Goal: Task Accomplishment & Management: Manage account settings

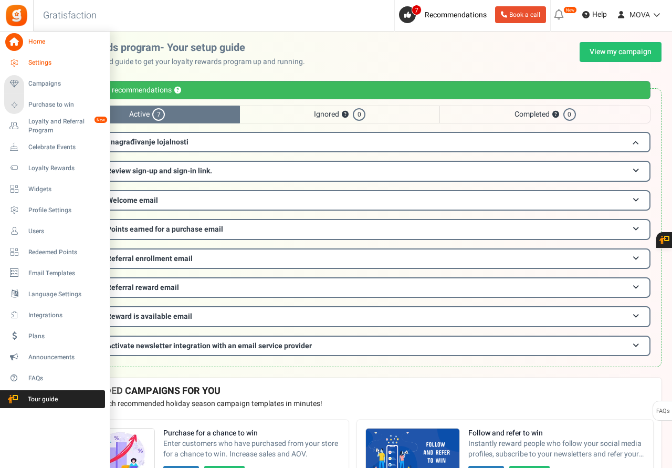
click at [43, 62] on span "Settings" at bounding box center [65, 62] width 74 height 9
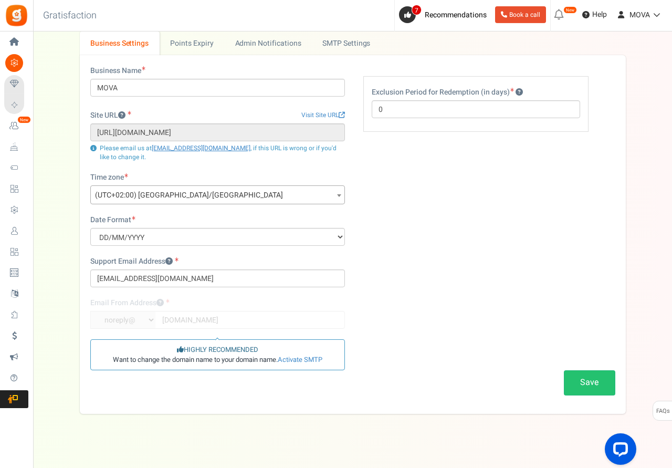
scroll to position [55, 0]
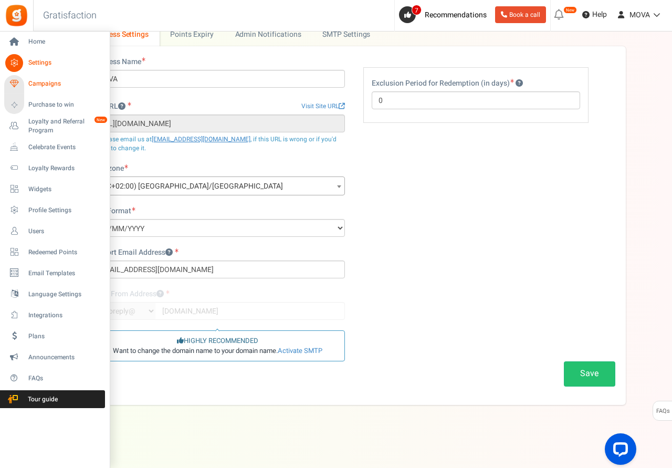
click at [40, 85] on span "Campaigns" at bounding box center [65, 83] width 74 height 9
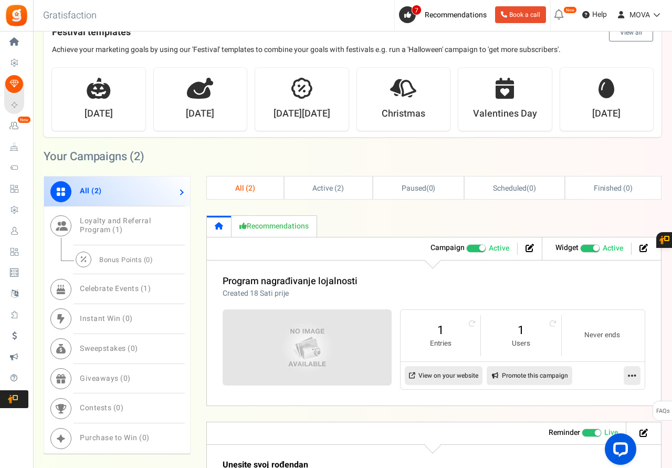
scroll to position [375, 0]
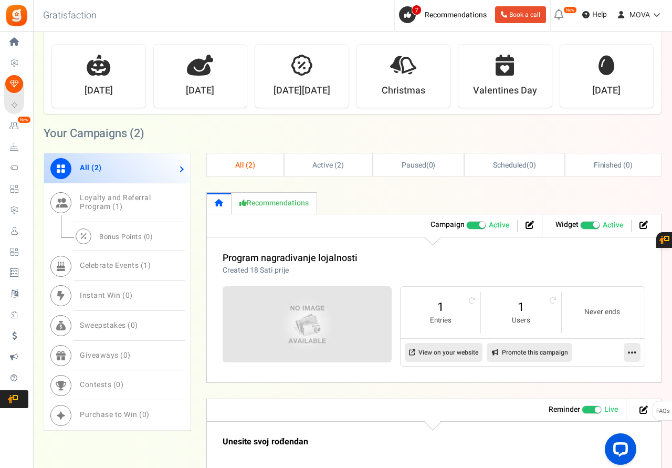
click at [633, 354] on icon at bounding box center [632, 352] width 8 height 9
click at [583, 376] on link "Edit" at bounding box center [599, 377] width 78 height 19
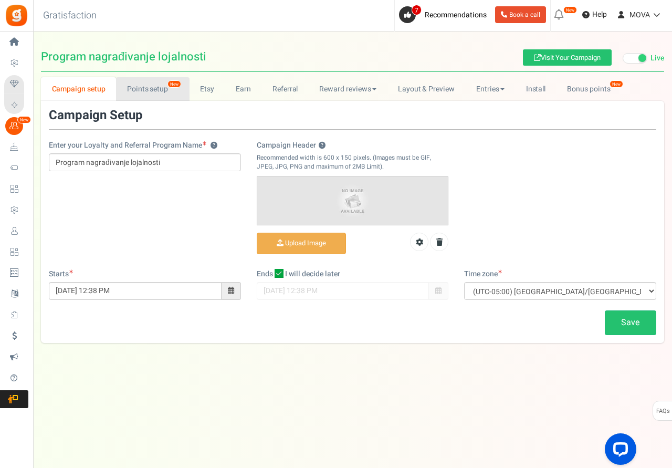
click at [144, 89] on link "Points setup New" at bounding box center [152, 89] width 73 height 24
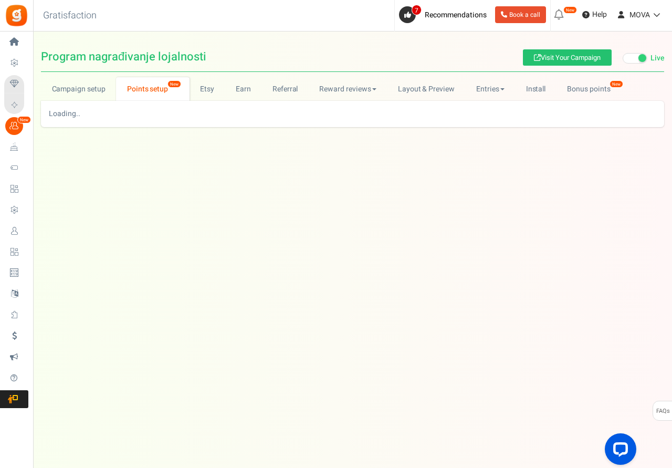
select select
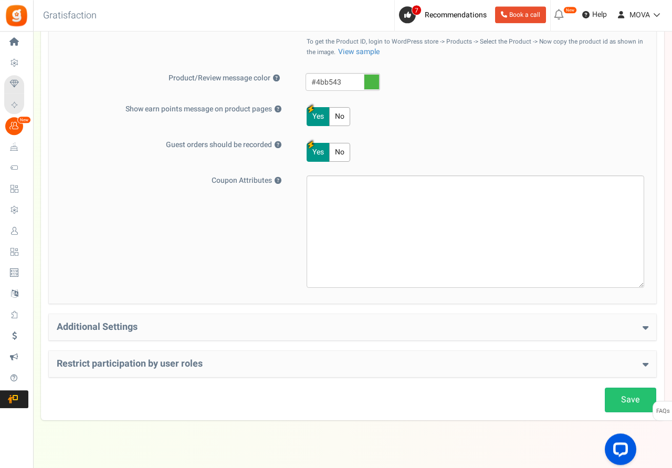
scroll to position [584, 0]
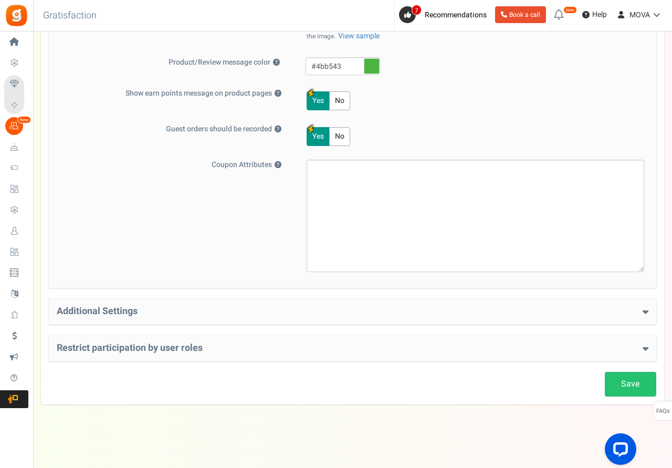
click at [220, 310] on h4 "Additional Settings" at bounding box center [353, 311] width 592 height 11
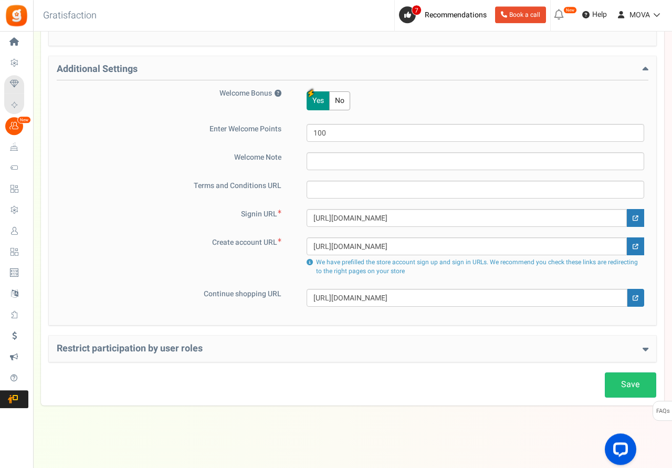
scroll to position [827, 0]
click at [242, 348] on h4 "Restrict participation by user roles" at bounding box center [353, 347] width 592 height 11
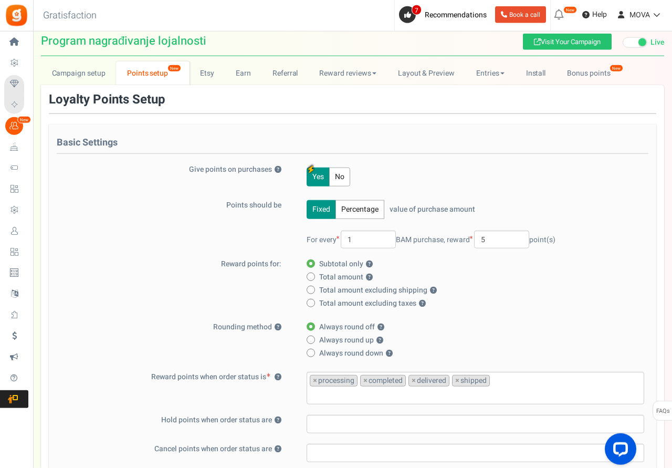
scroll to position [0, 0]
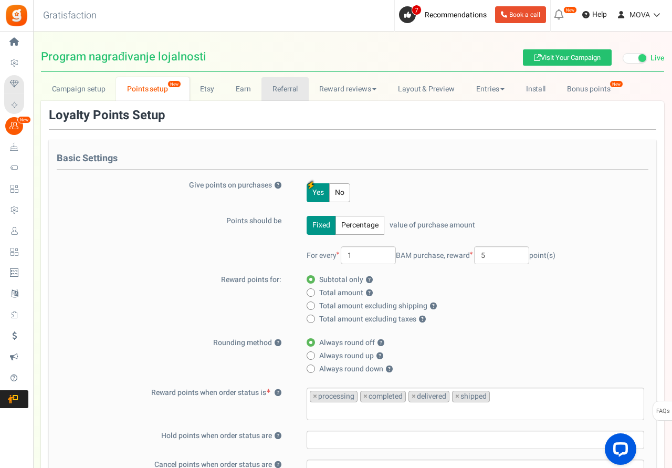
click at [280, 90] on link "Referral" at bounding box center [285, 89] width 47 height 24
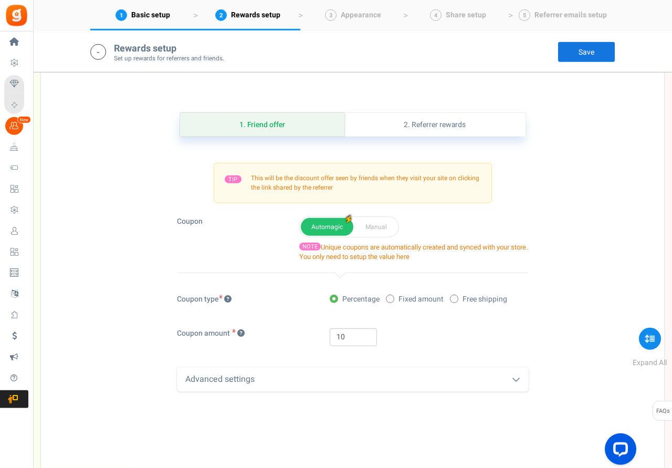
scroll to position [375, 0]
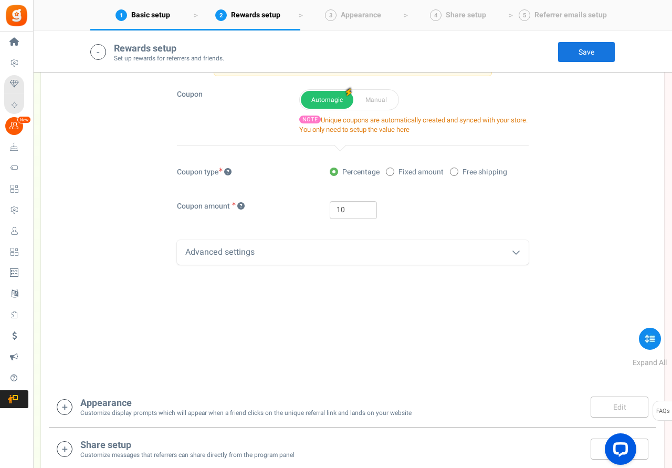
click at [345, 255] on div "Advanced settings" at bounding box center [353, 252] width 352 height 25
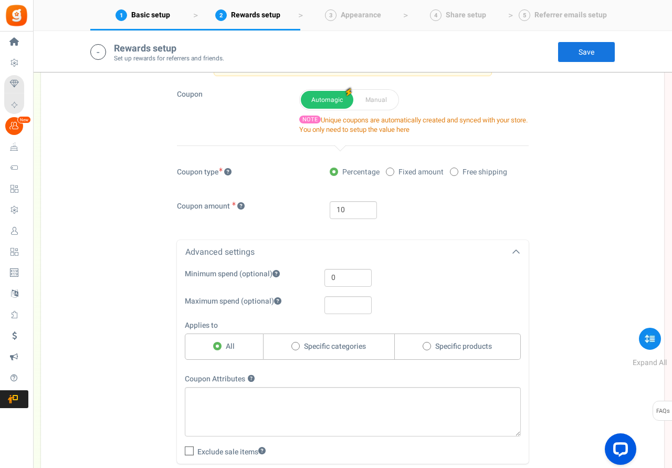
click at [348, 249] on div "Advanced settings" at bounding box center [353, 252] width 352 height 25
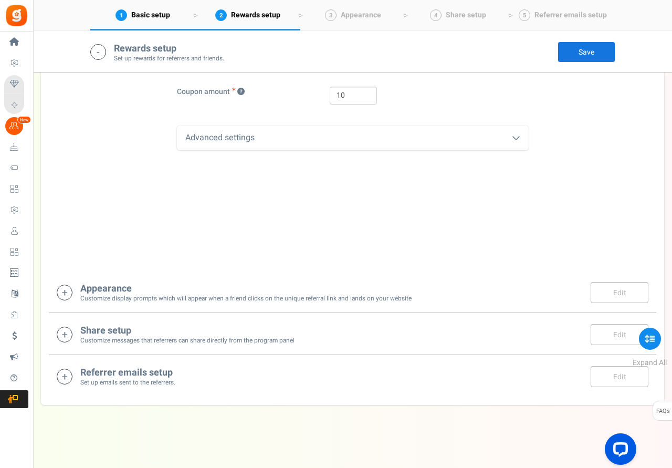
click at [293, 298] on small "Customize display prompts which will appear when a friend clicks on the unique …" at bounding box center [245, 298] width 331 height 9
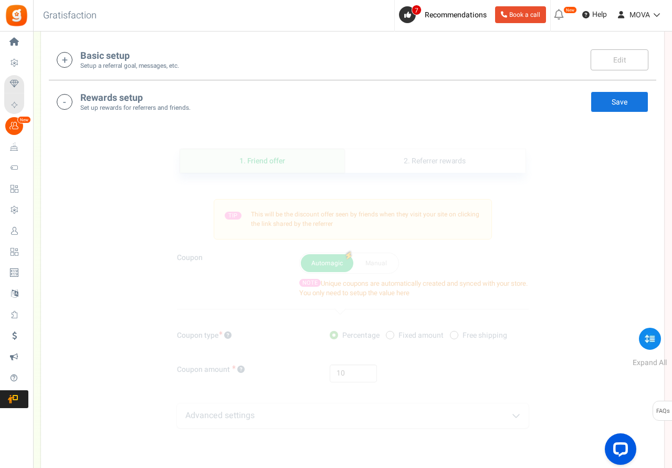
scroll to position [0, 0]
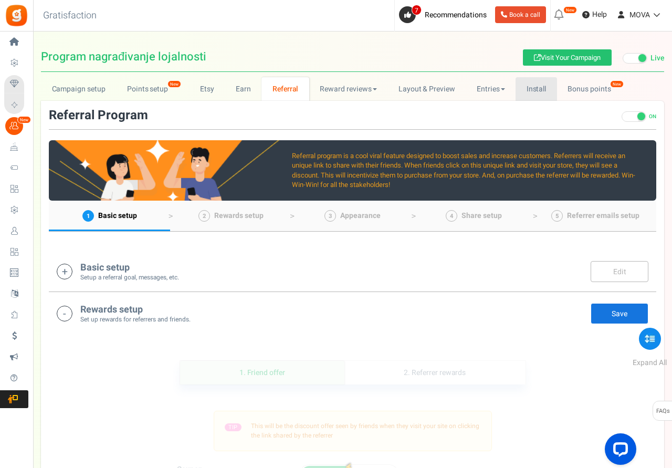
click at [541, 87] on link "Install" at bounding box center [536, 89] width 41 height 24
